Goal: Find specific page/section: Find specific page/section

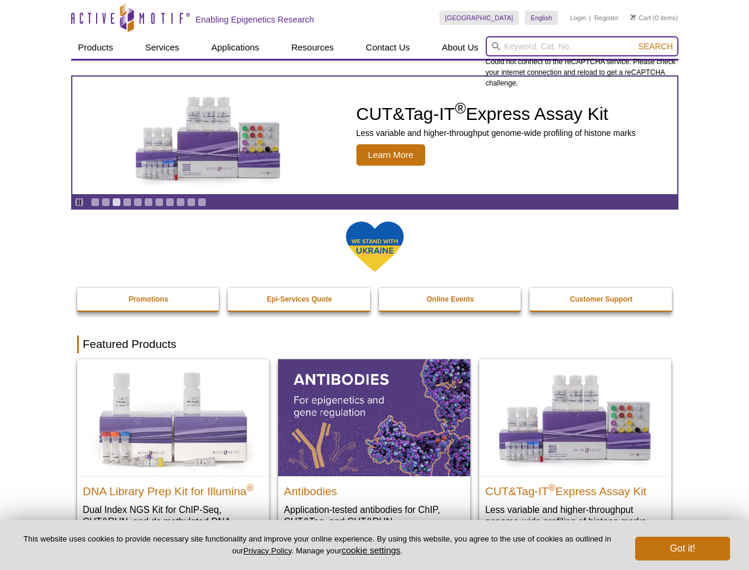
click at [582, 46] on input "search" at bounding box center [582, 46] width 193 height 20
click at [656, 46] on span "Search" at bounding box center [655, 46] width 34 height 9
click at [79, 202] on icon "Pause" at bounding box center [79, 202] width 8 height 8
click at [95, 202] on link "Go to slide 1" at bounding box center [95, 202] width 9 height 9
click at [106, 202] on link "Go to slide 2" at bounding box center [105, 202] width 9 height 9
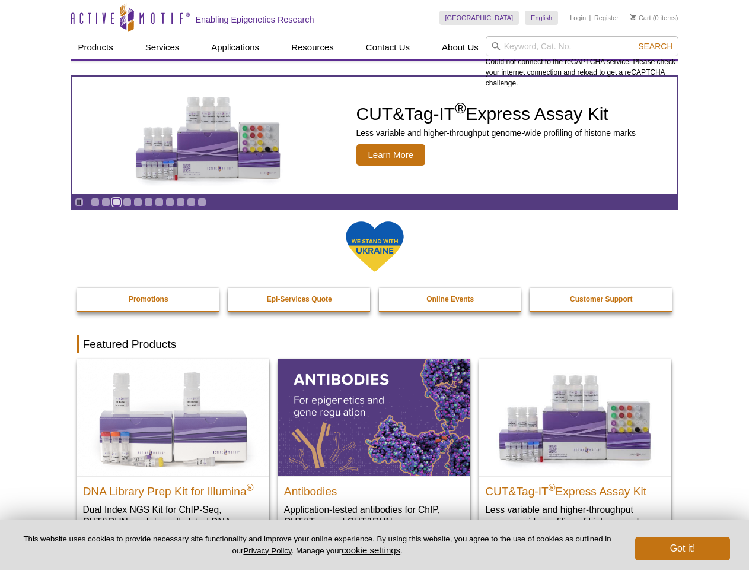
click at [116, 202] on link "Go to slide 3" at bounding box center [116, 202] width 9 height 9
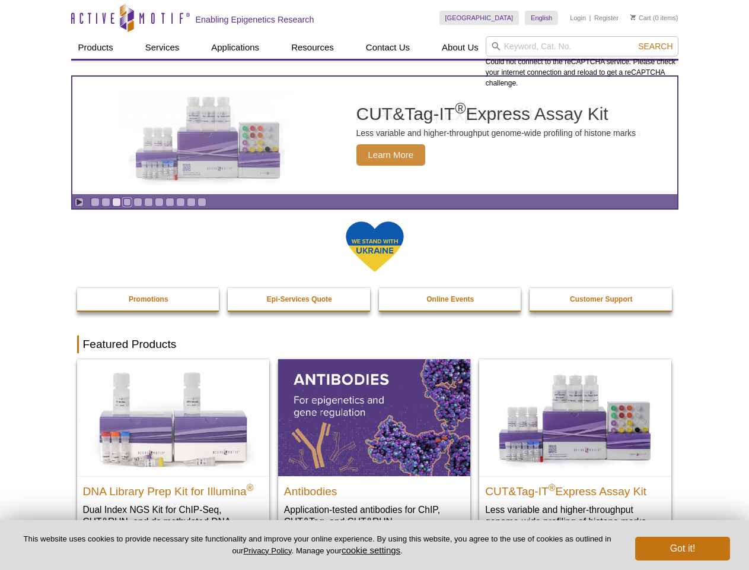
click at [127, 202] on link "Go to slide 4" at bounding box center [127, 202] width 9 height 9
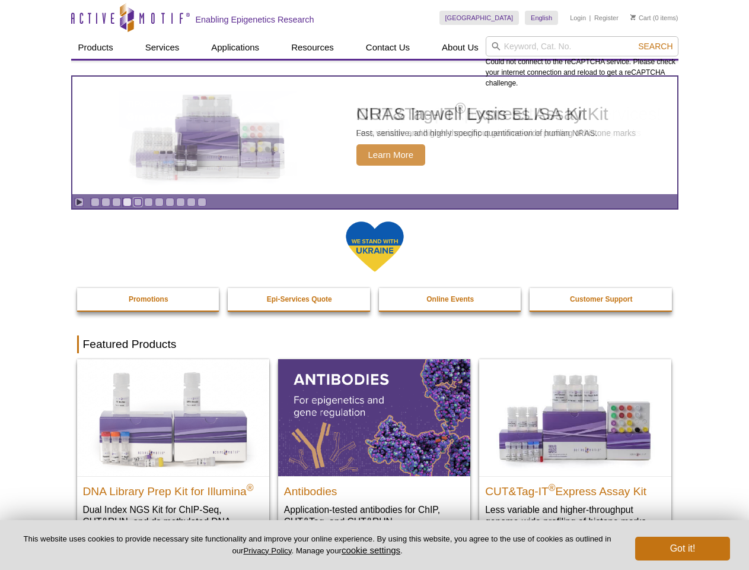
click at [138, 202] on link "Go to slide 5" at bounding box center [138, 202] width 9 height 9
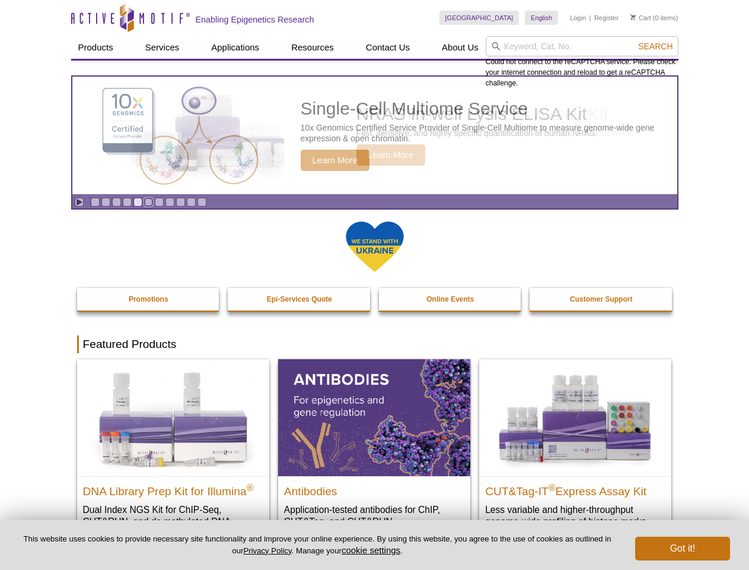
click at [148, 202] on link "Go to slide 6" at bounding box center [148, 202] width 9 height 9
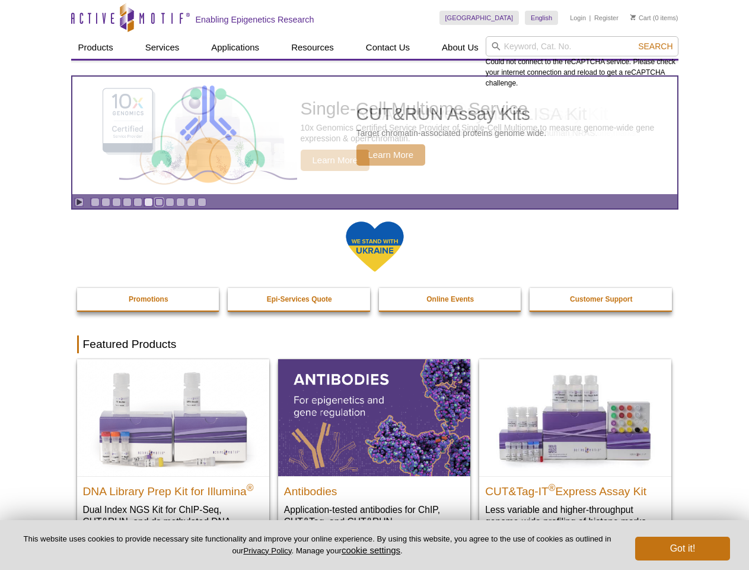
click at [159, 202] on link "Go to slide 7" at bounding box center [159, 202] width 9 height 9
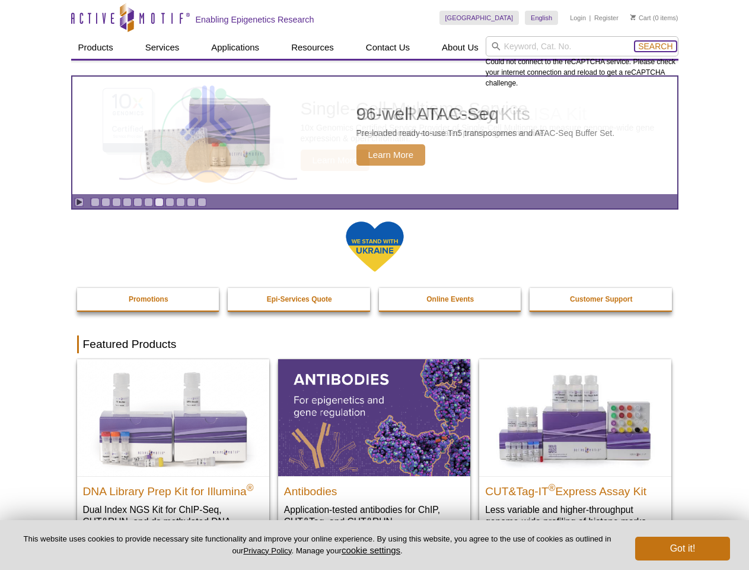
click at [656, 46] on span "Search" at bounding box center [655, 46] width 34 height 9
